Goal: Check status

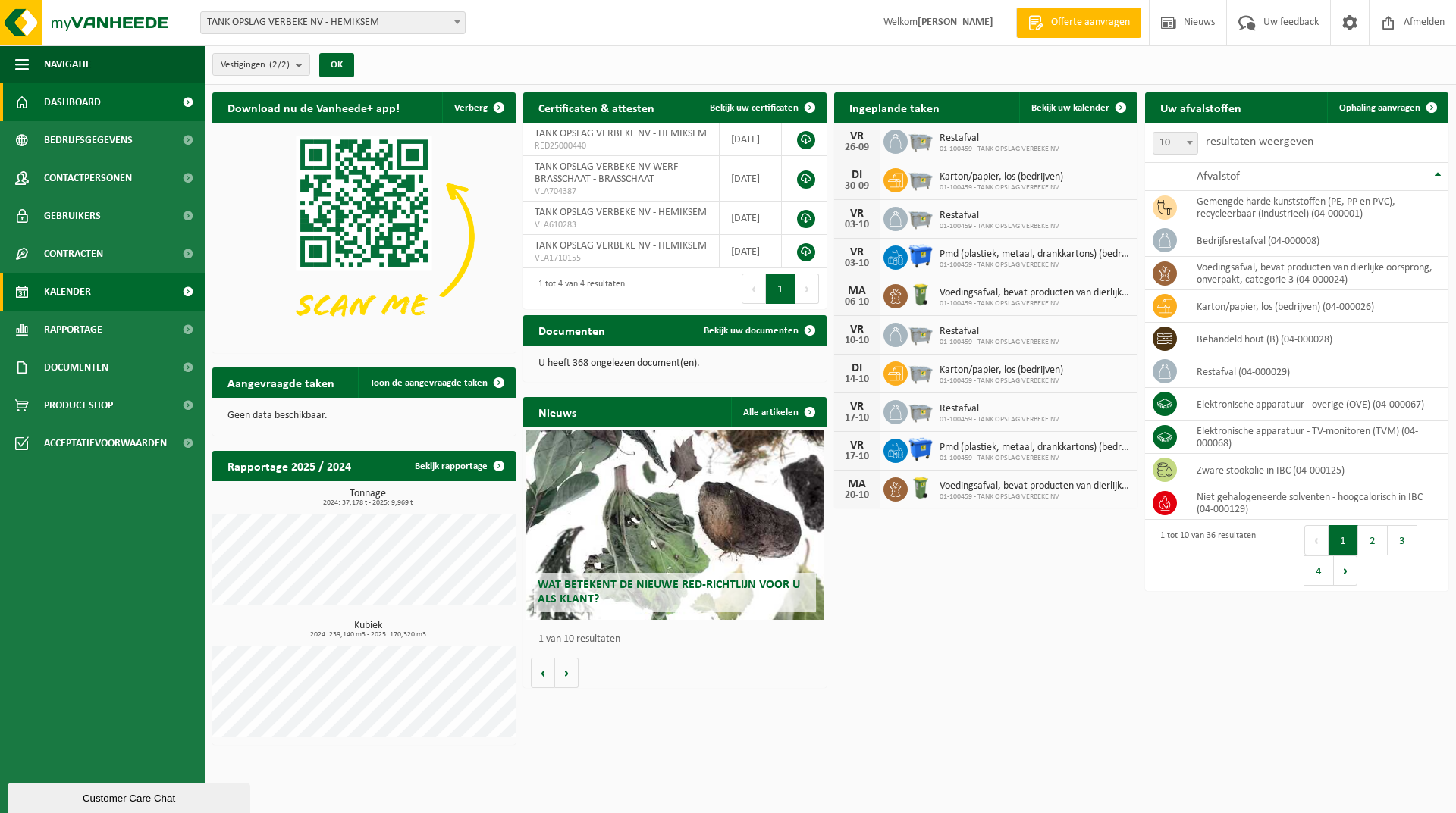
click at [73, 285] on span "Kalender" at bounding box center [67, 292] width 47 height 38
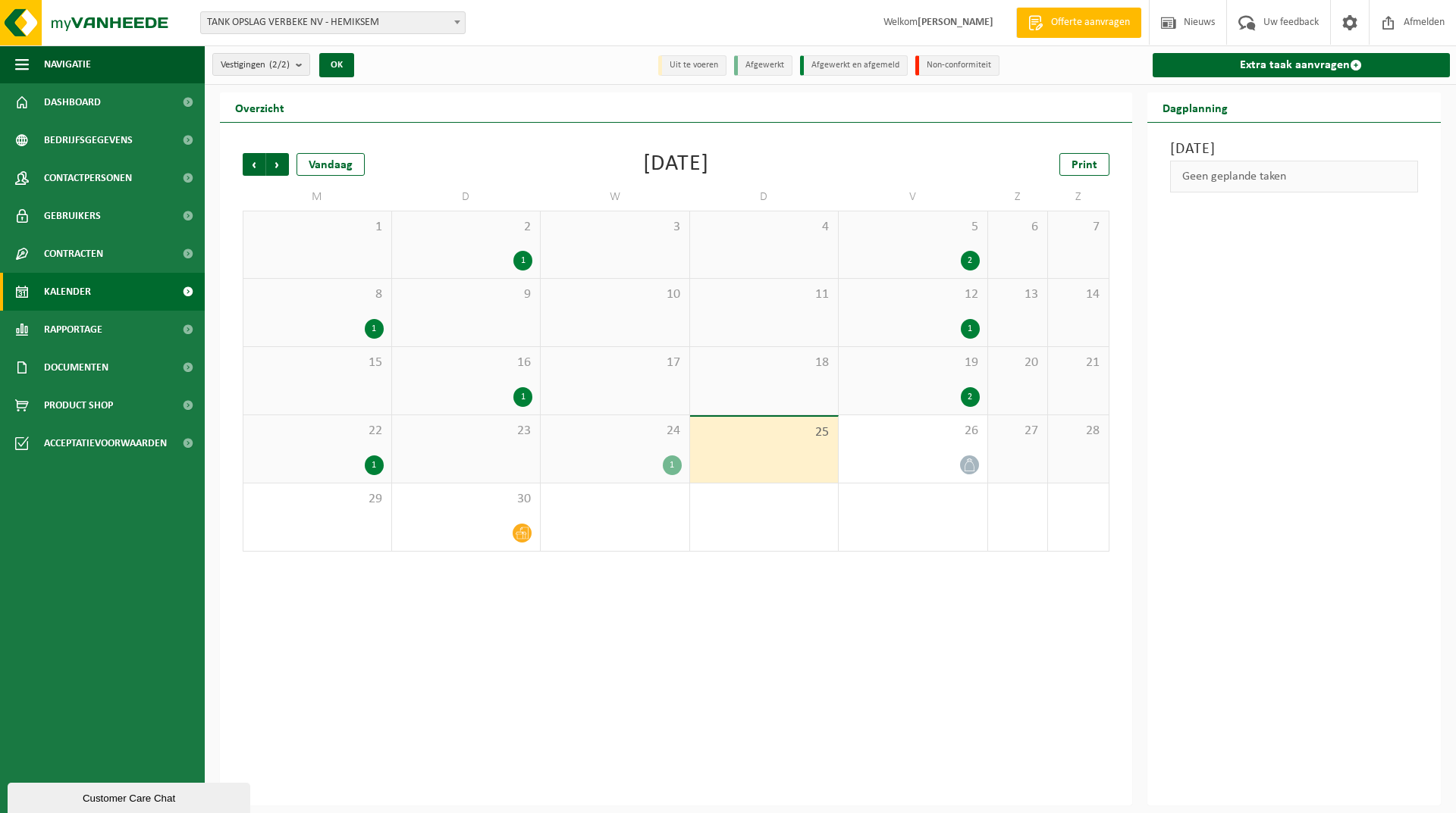
click at [476, 252] on div "1" at bounding box center [466, 260] width 134 height 20
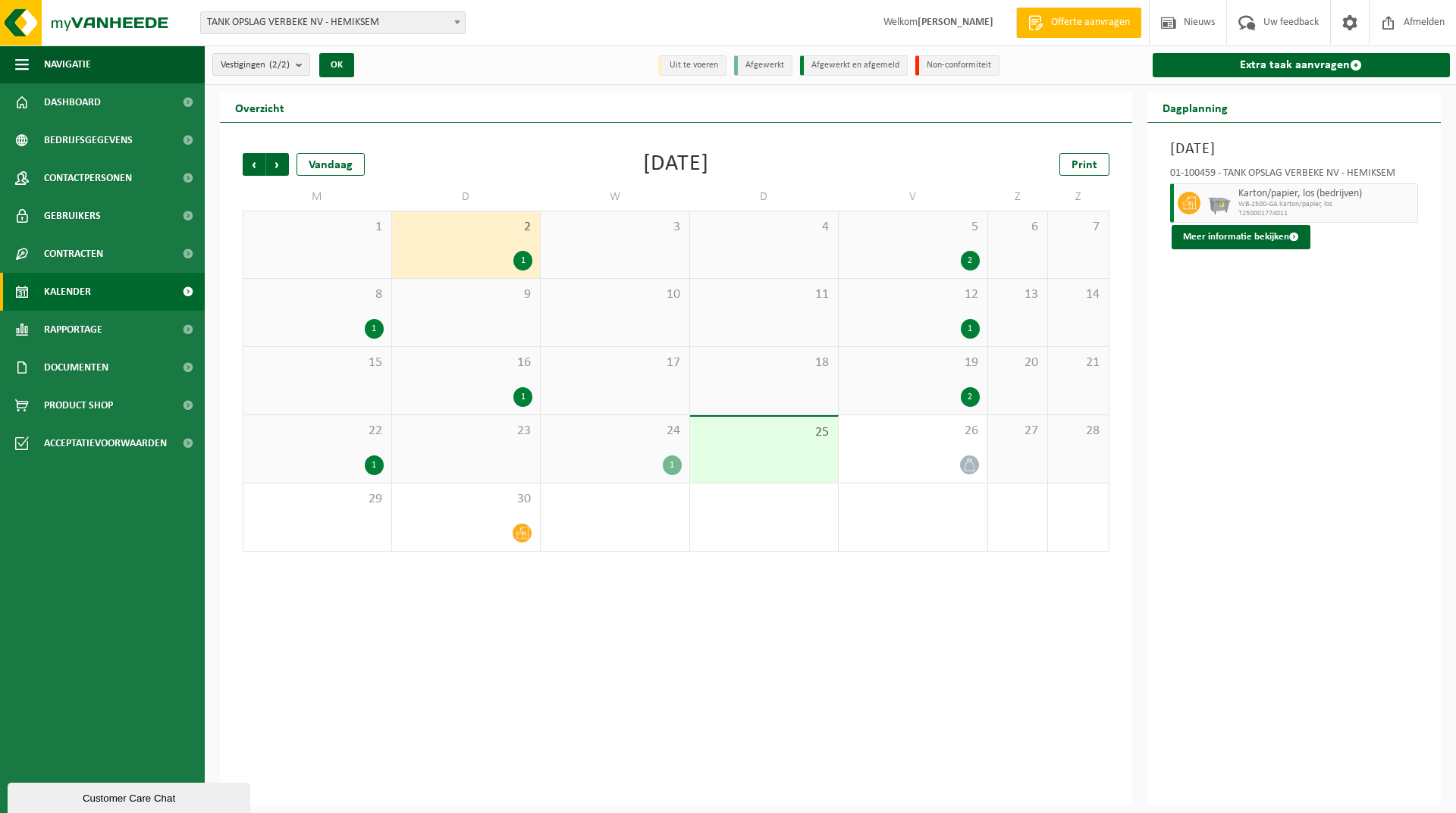
click at [870, 255] on div "2" at bounding box center [914, 260] width 134 height 20
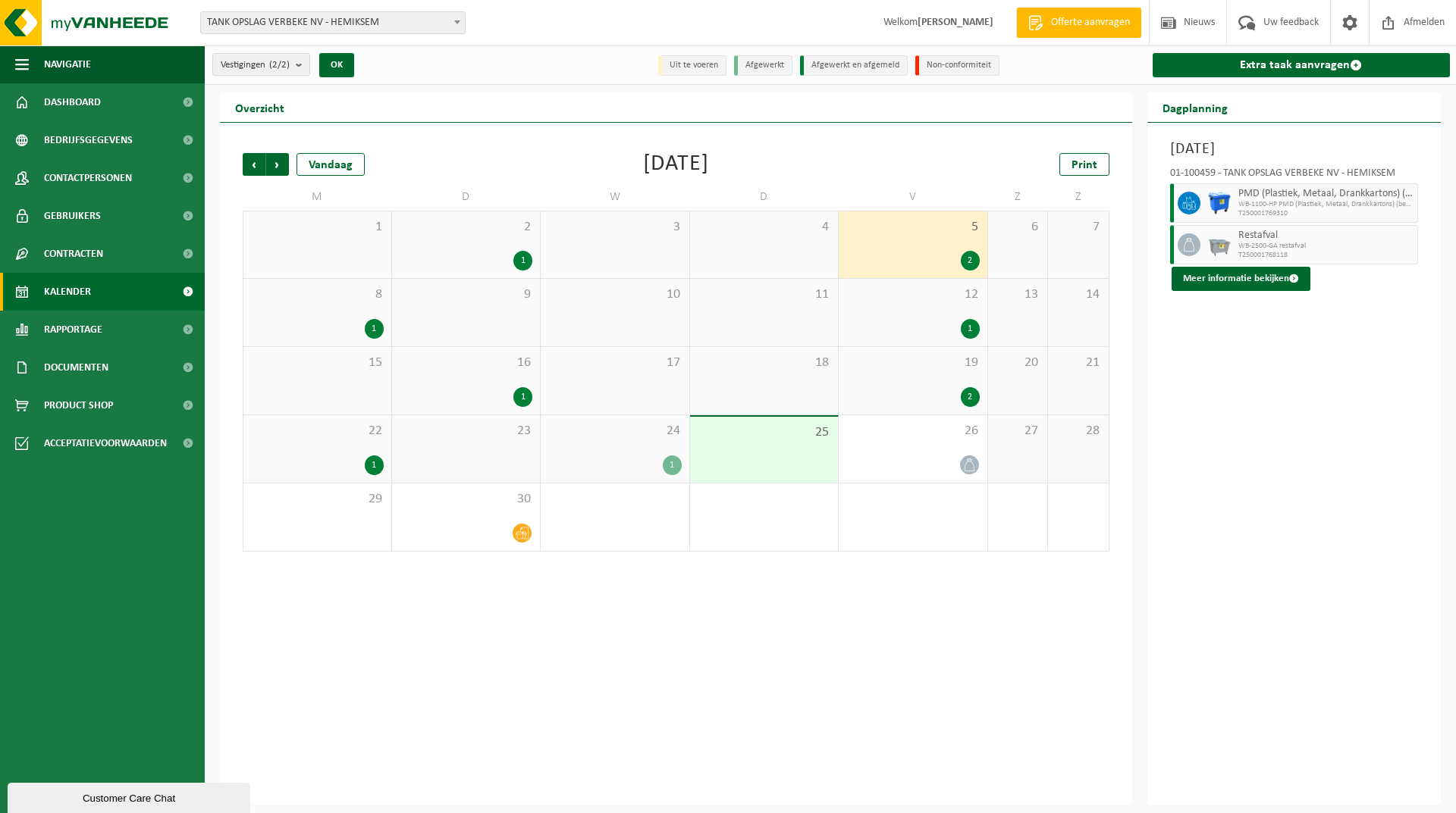
click at [345, 311] on div "8 1" at bounding box center [317, 313] width 148 height 68
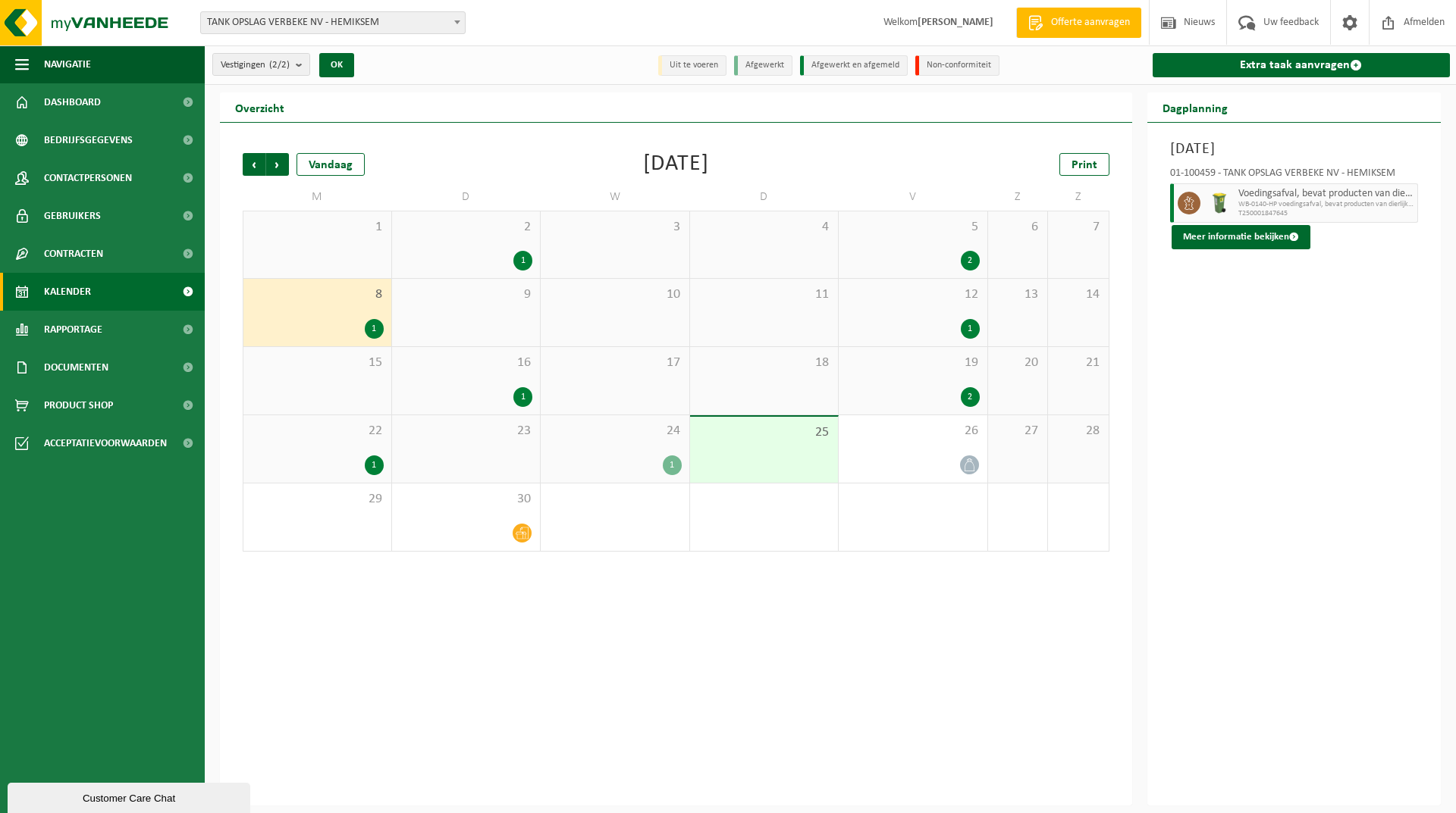
click at [890, 313] on div "12 1" at bounding box center [913, 313] width 148 height 68
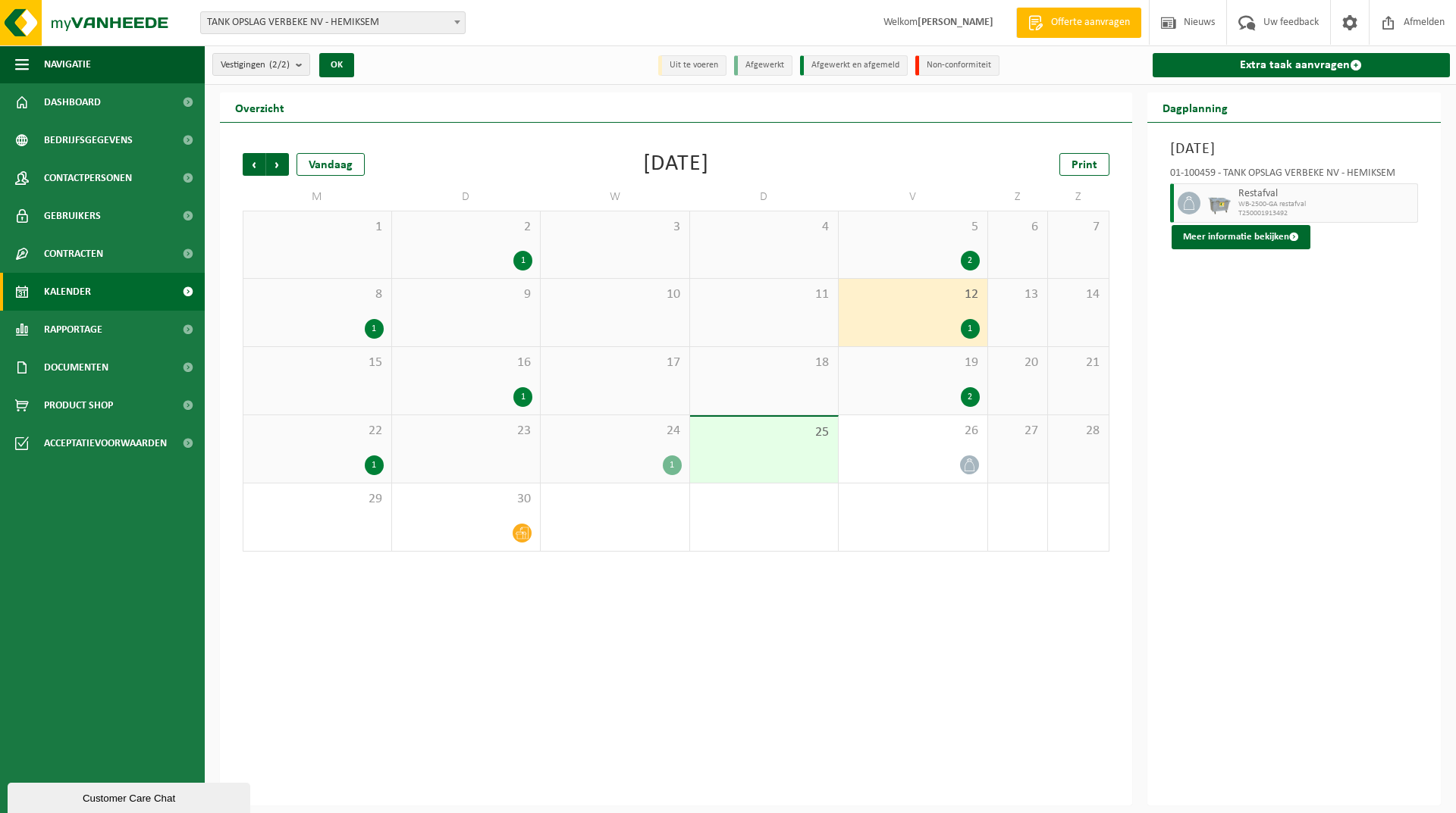
click at [476, 403] on div "1" at bounding box center [466, 397] width 134 height 20
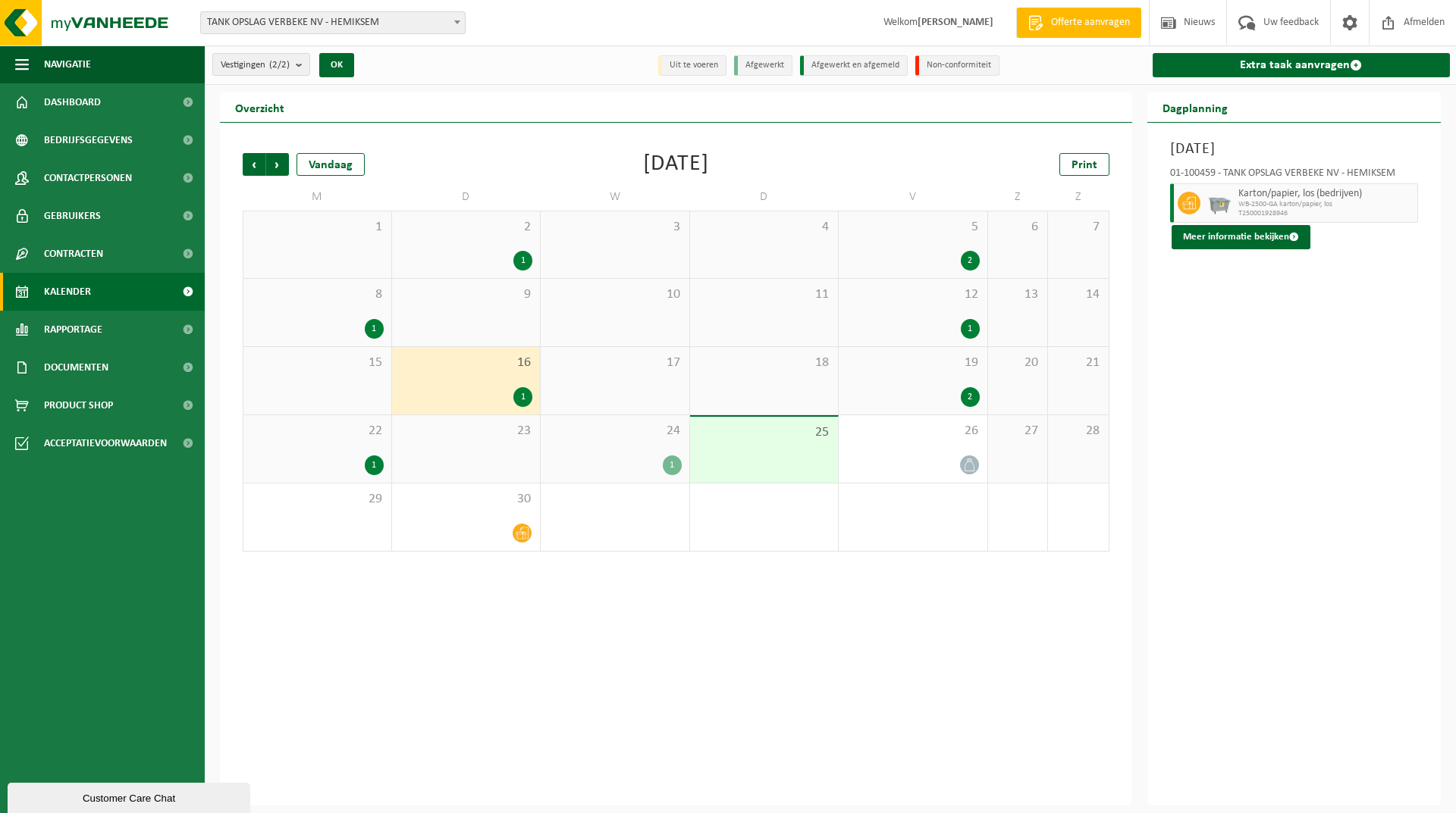
click at [932, 392] on div "2" at bounding box center [914, 397] width 134 height 20
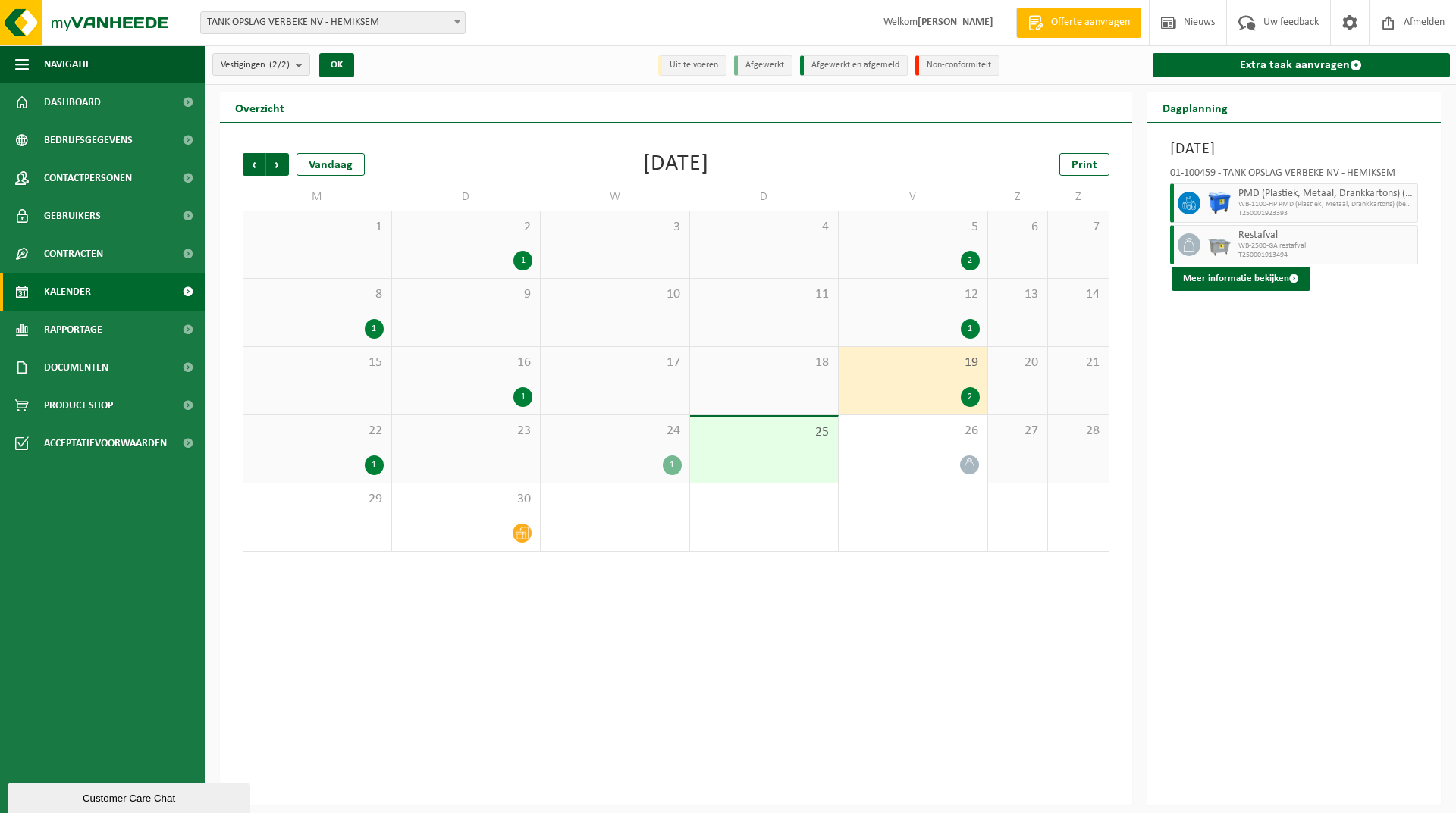
click at [273, 453] on div "22 1" at bounding box center [317, 449] width 148 height 68
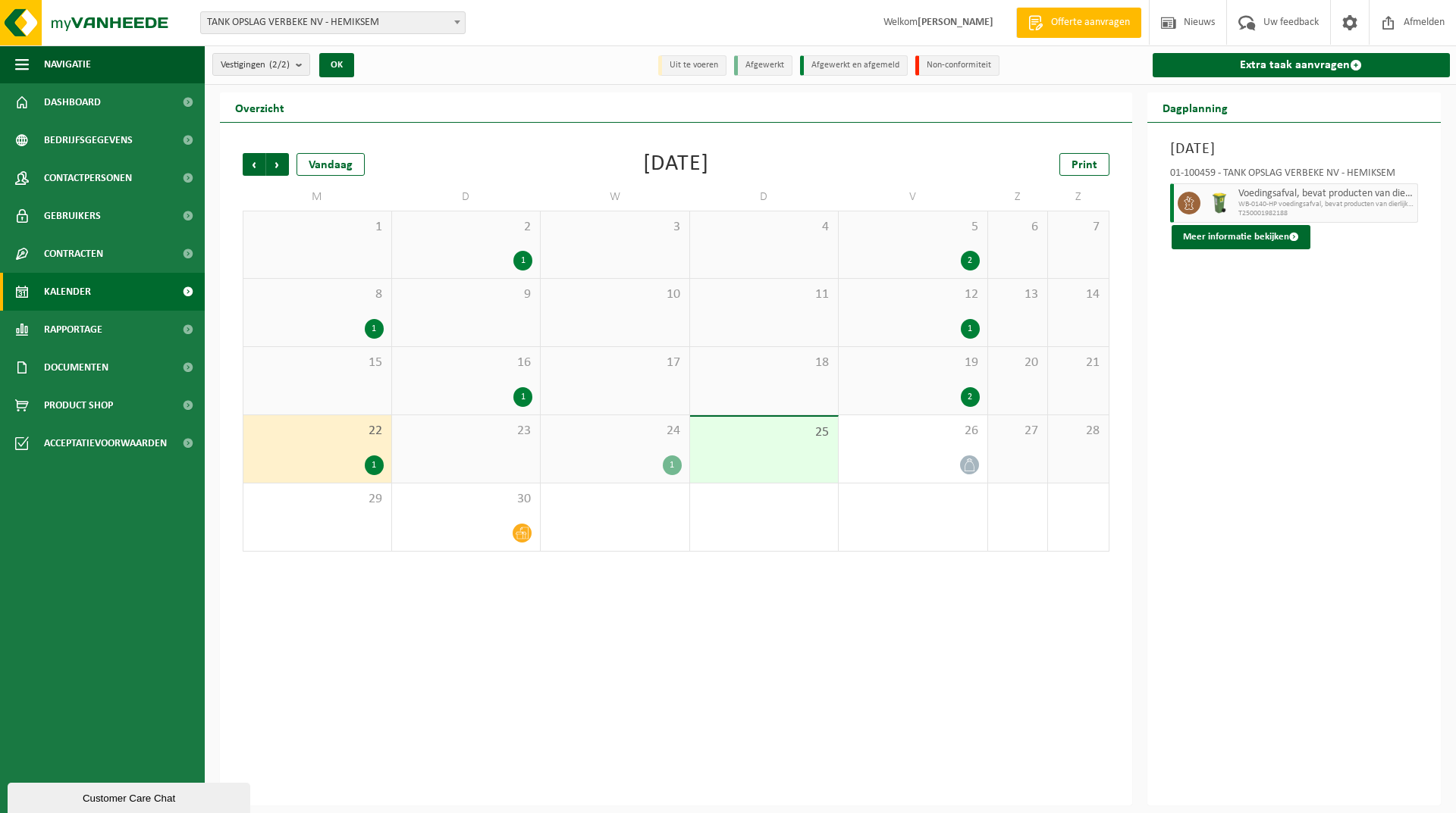
click at [607, 439] on div "24 1" at bounding box center [614, 449] width 148 height 68
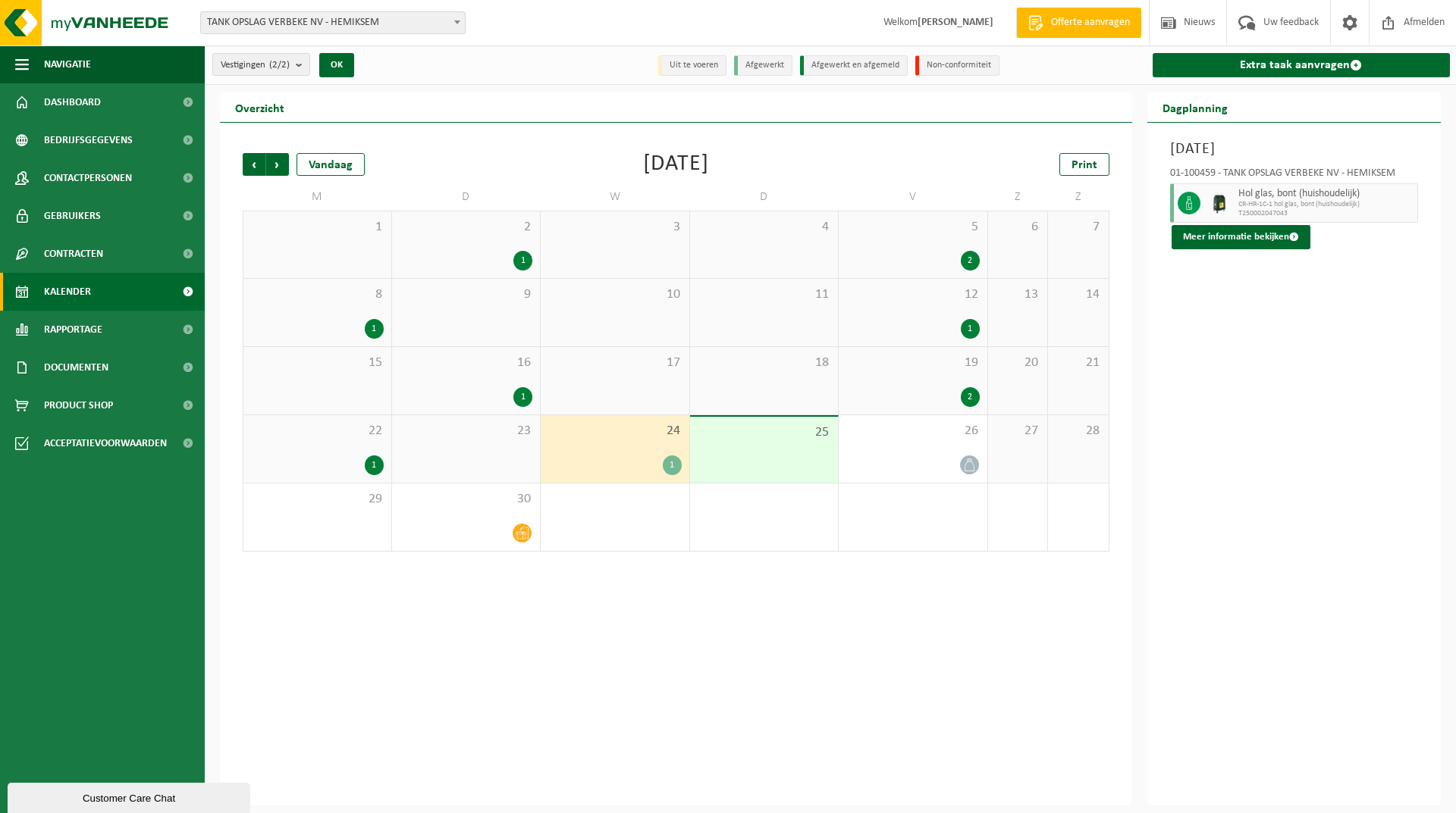
click at [786, 461] on div "25" at bounding box center [764, 450] width 148 height 66
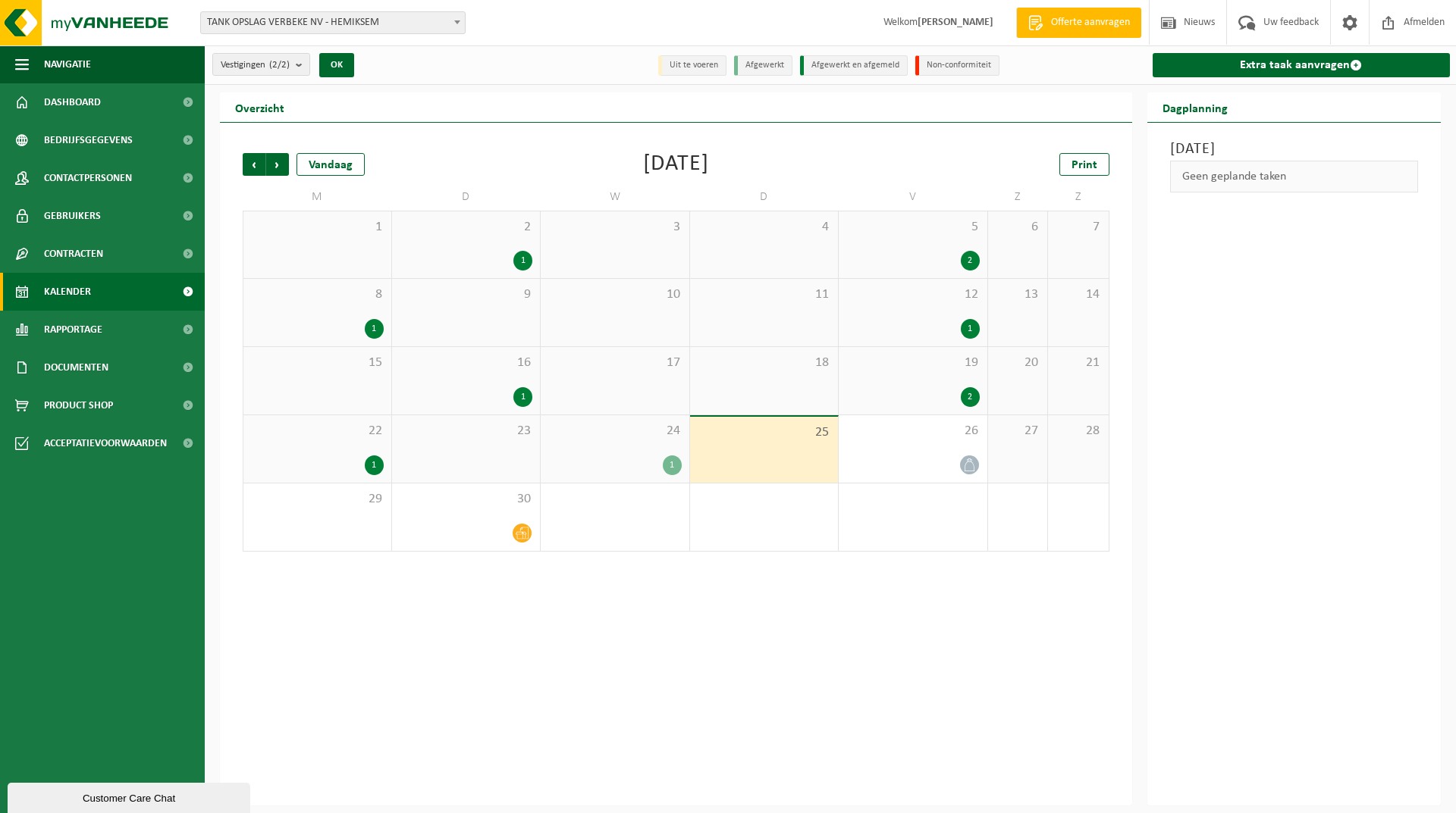
click at [616, 466] on div "1" at bounding box center [615, 465] width 134 height 20
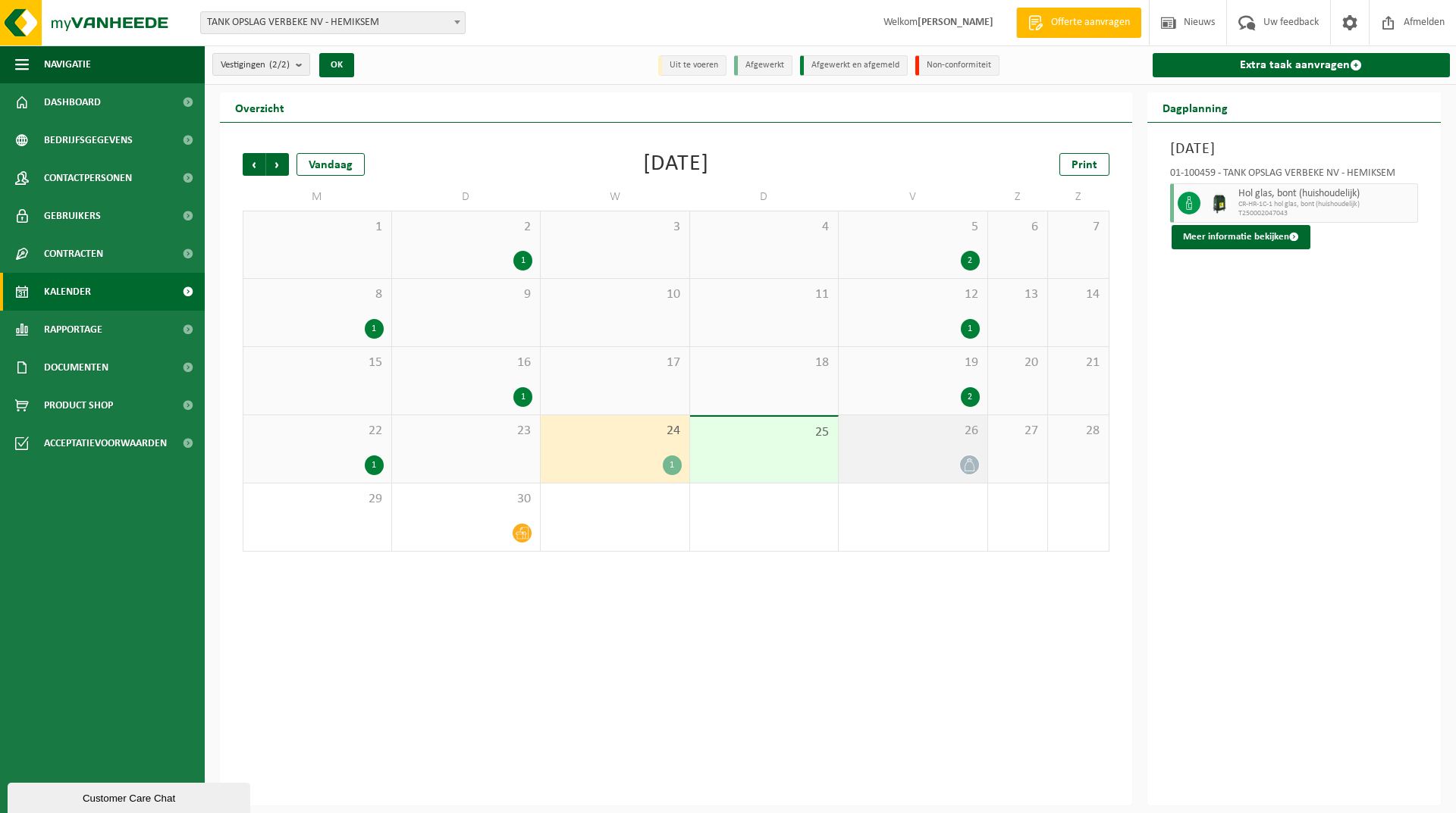
click at [944, 462] on div at bounding box center [914, 465] width 134 height 21
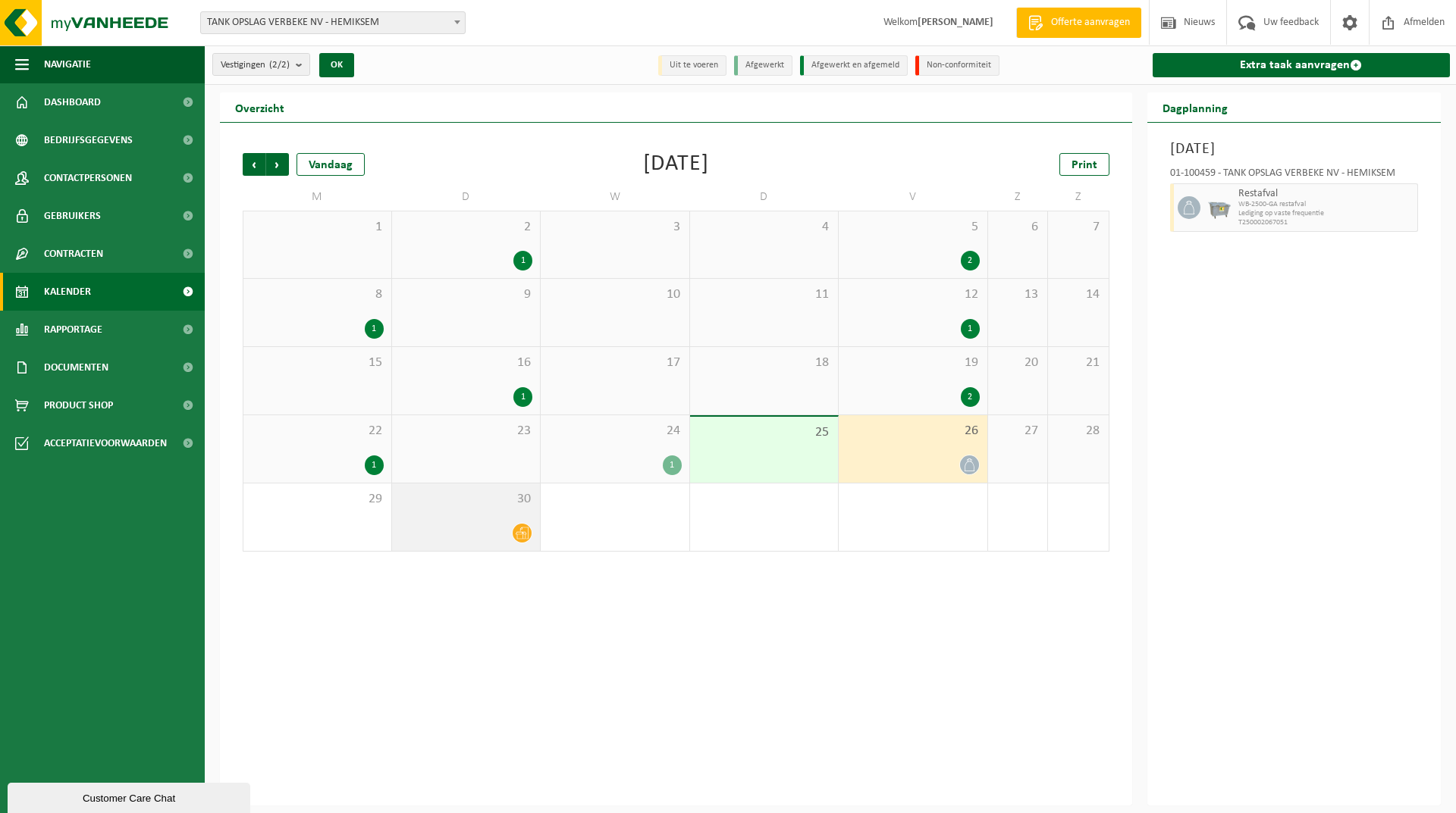
click at [494, 537] on div at bounding box center [466, 534] width 134 height 21
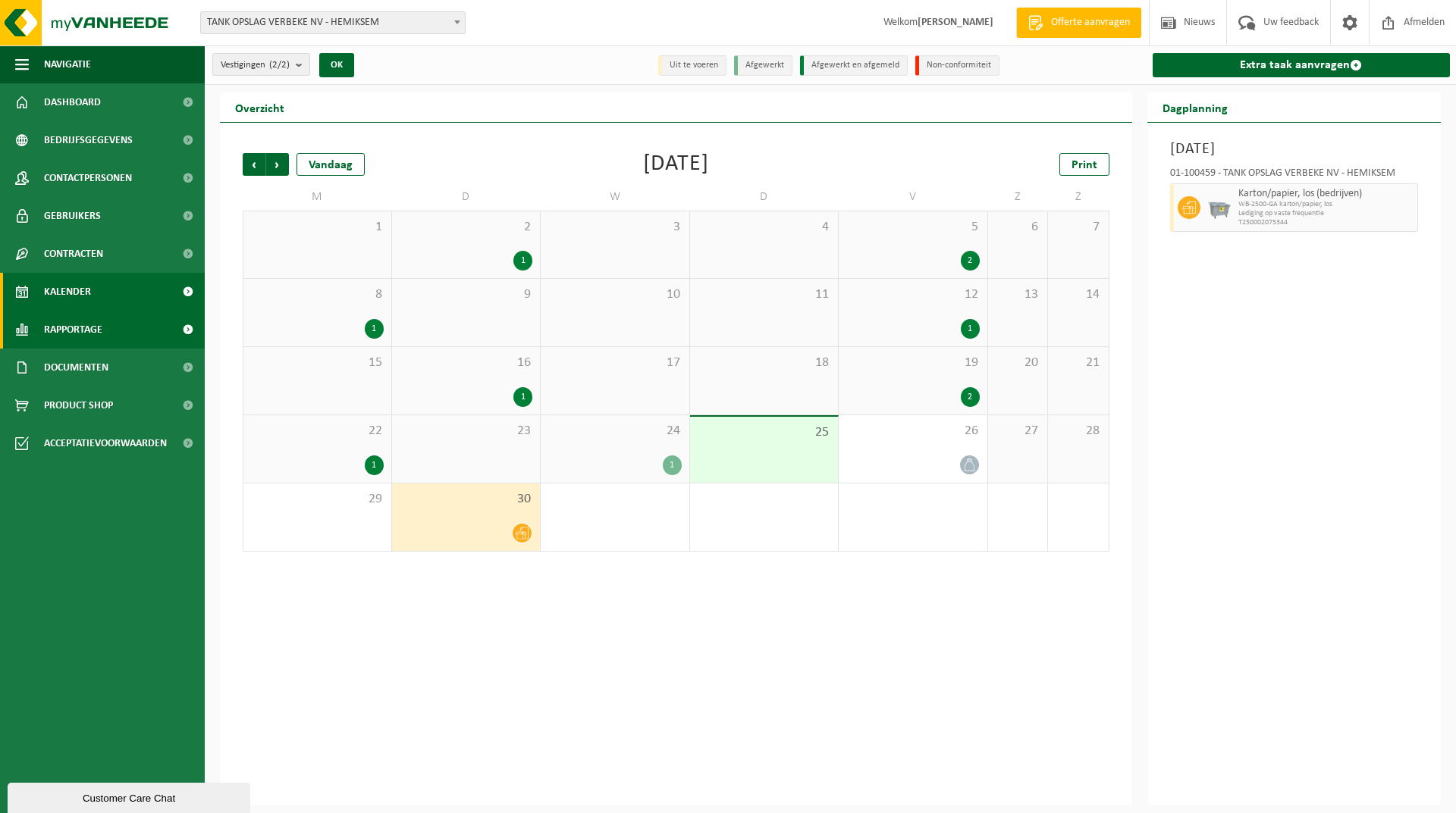
click at [53, 329] on span "Rapportage" at bounding box center [73, 330] width 58 height 38
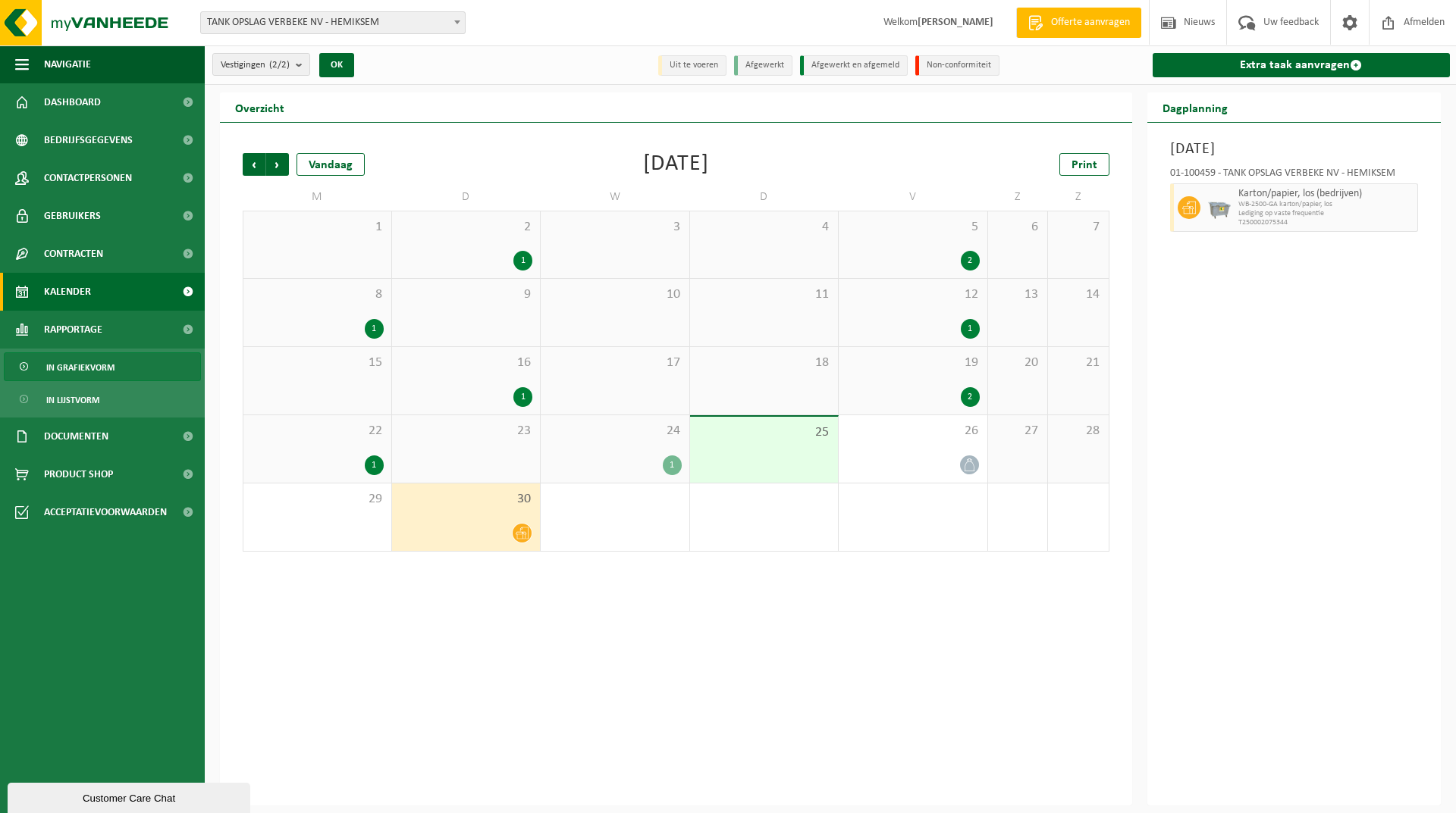
click at [75, 372] on span "In grafiekvorm" at bounding box center [81, 368] width 69 height 29
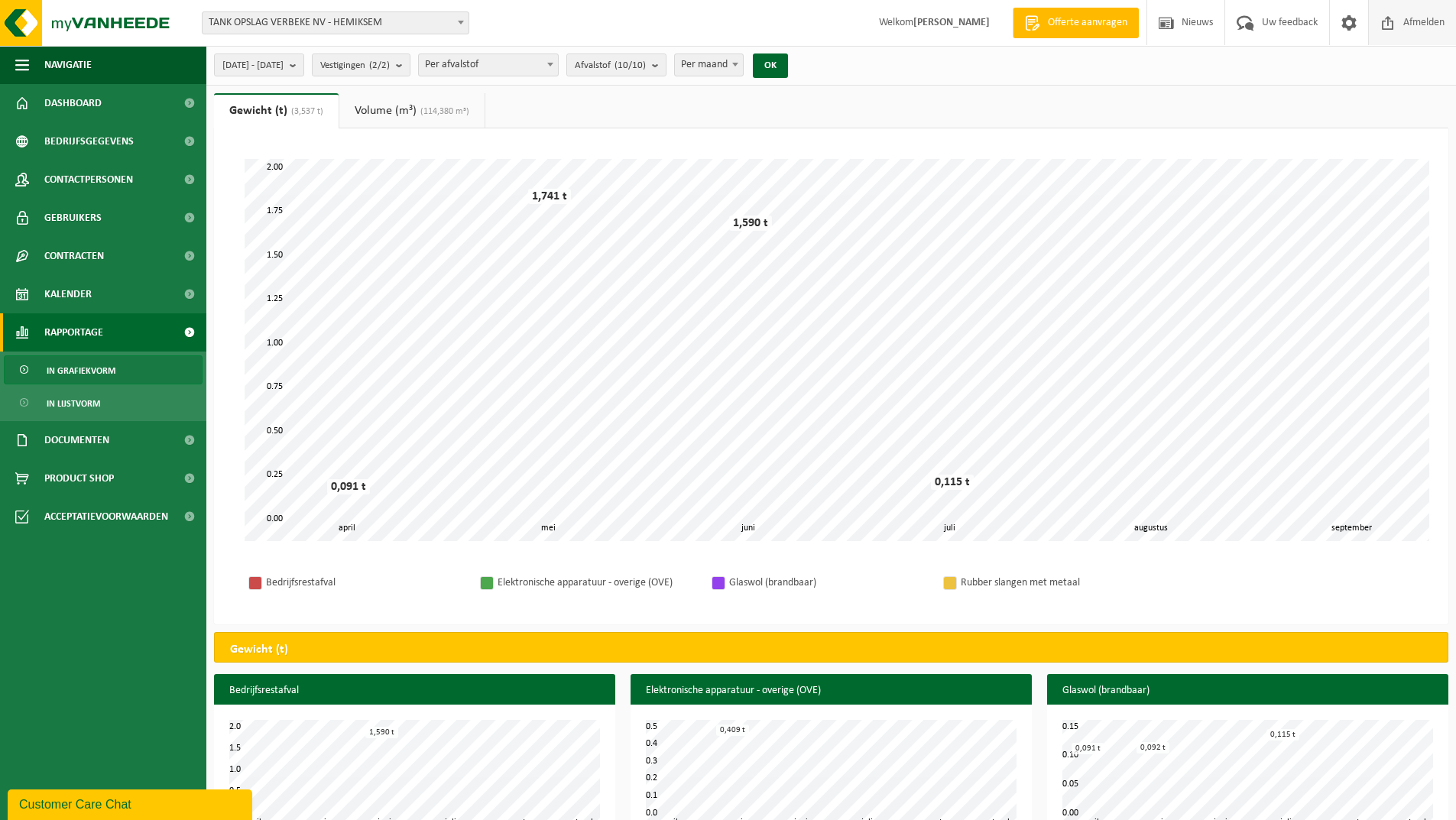
click at [1406, 17] on span "Afmelden" at bounding box center [1423, 22] width 49 height 45
